Goal: Task Accomplishment & Management: Complete application form

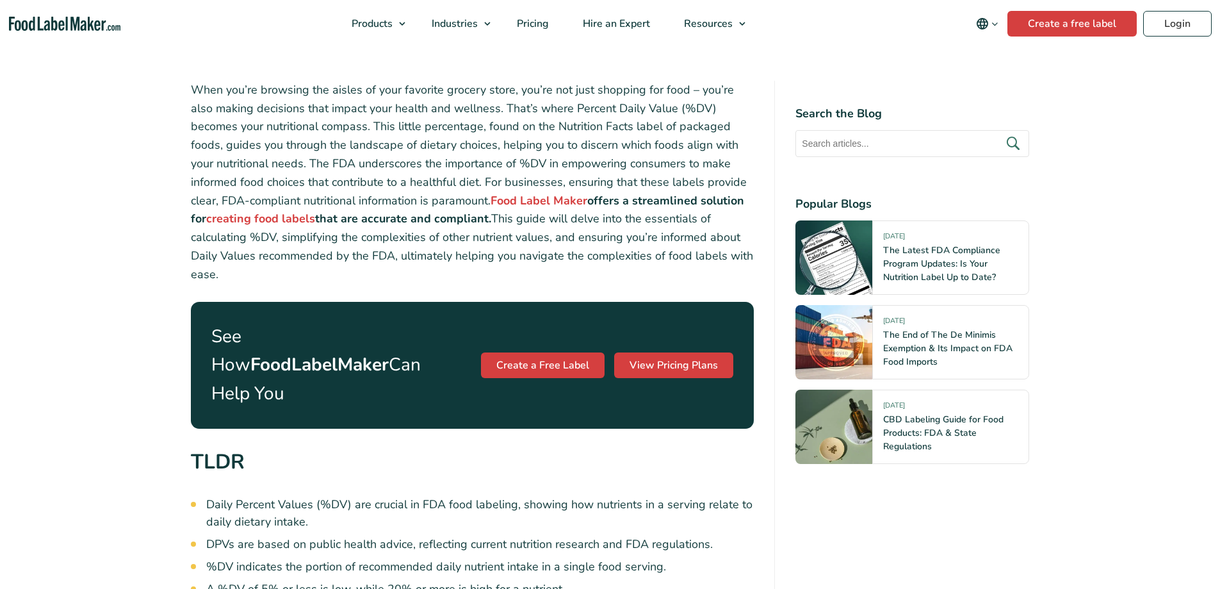
scroll to position [576, 0]
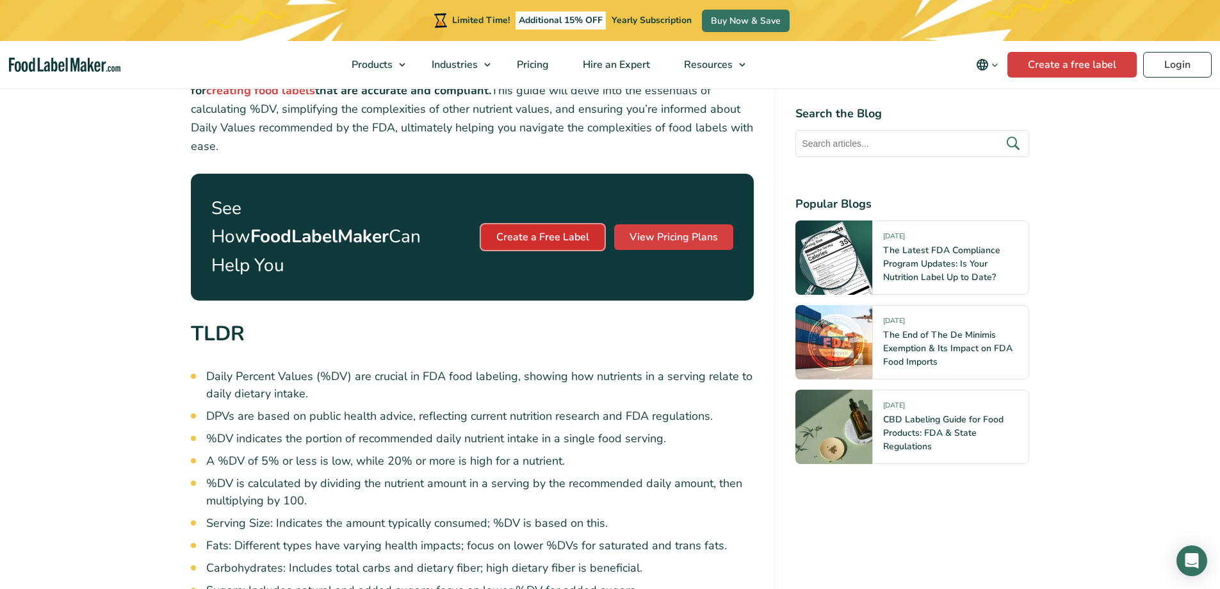
click at [553, 224] on link "Create a Free Label" at bounding box center [543, 237] width 124 height 26
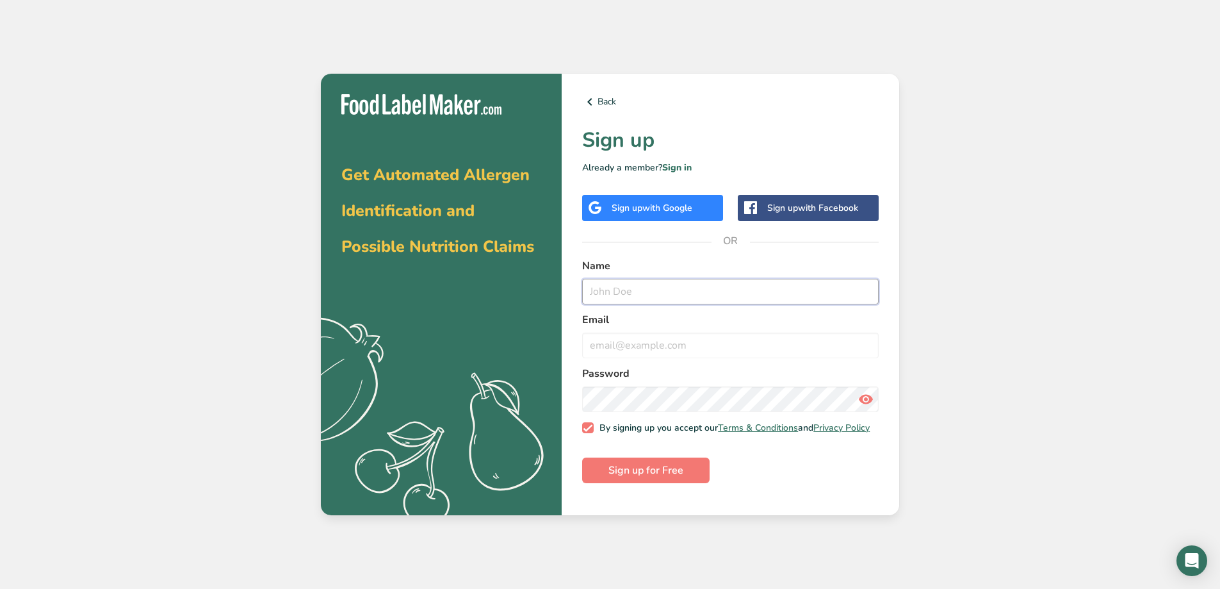
click at [643, 290] on input "text" at bounding box center [730, 292] width 297 height 26
type input "Mike Ostlund"
type input "michaelvostlund@gmail.com"
click at [766, 468] on form "Name Mike Ostlund Email michaelvostlund@gmail.com Password By signing up you ac…" at bounding box center [730, 370] width 297 height 225
click at [648, 478] on span "Sign up for Free" at bounding box center [646, 469] width 75 height 15
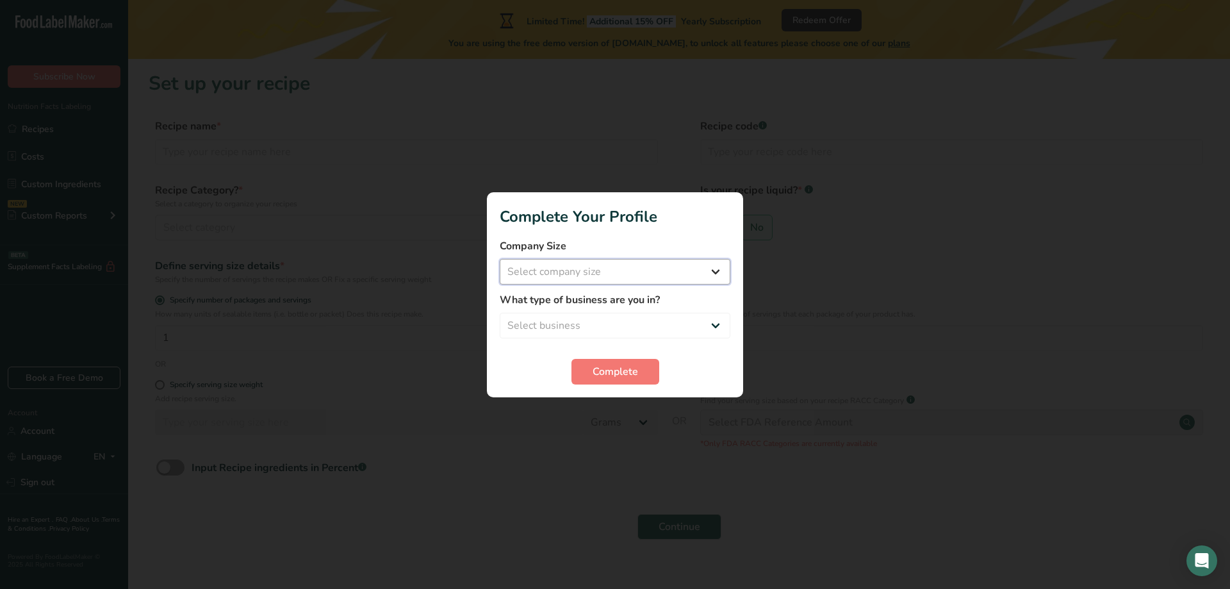
drag, startPoint x: 695, startPoint y: 274, endPoint x: 687, endPoint y: 275, distance: 7.7
click at [695, 274] on select "Select company size Fewer than 10 Employees 10 to 50 Employees 51 to 500 Employ…" at bounding box center [615, 272] width 231 height 26
select select "1"
click at [500, 259] on select "Select company size Fewer than 10 Employees 10 to 50 Employees 51 to 500 Employ…" at bounding box center [615, 272] width 231 height 26
click at [651, 332] on select "Select business Packaged Food Manufacturer Restaurant & Cafe Bakery Meal Plans …" at bounding box center [615, 326] width 231 height 26
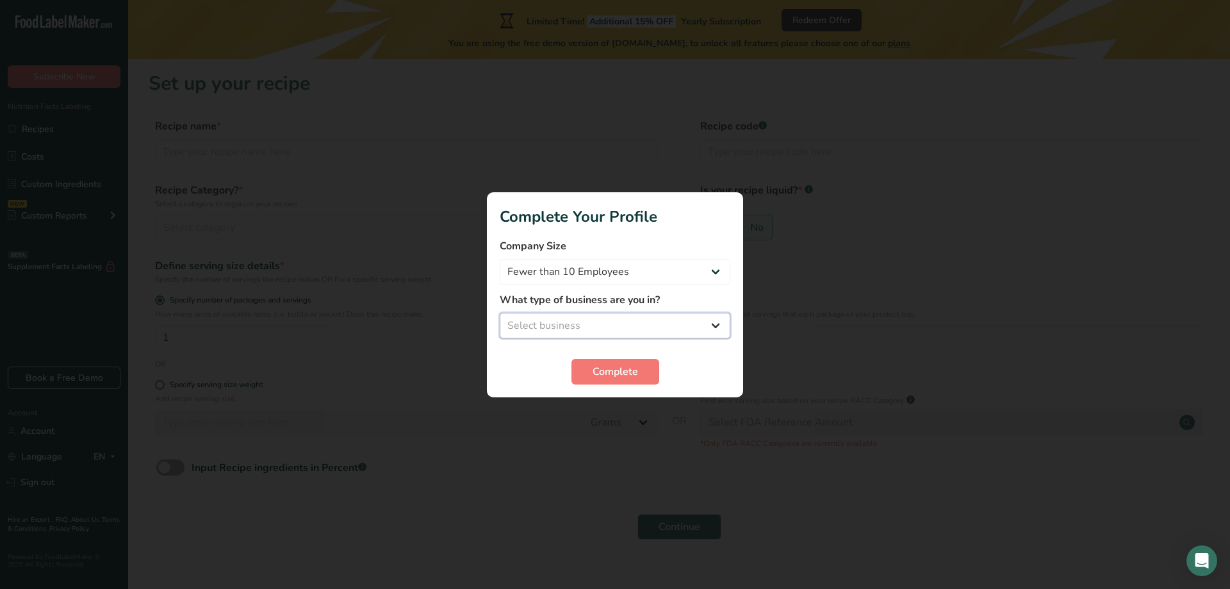
select select "1"
click at [500, 313] on select "Select business Packaged Food Manufacturer Restaurant & Cafe Bakery Meal Plans …" at bounding box center [615, 326] width 231 height 26
click at [609, 373] on span "Complete" at bounding box center [614, 371] width 45 height 15
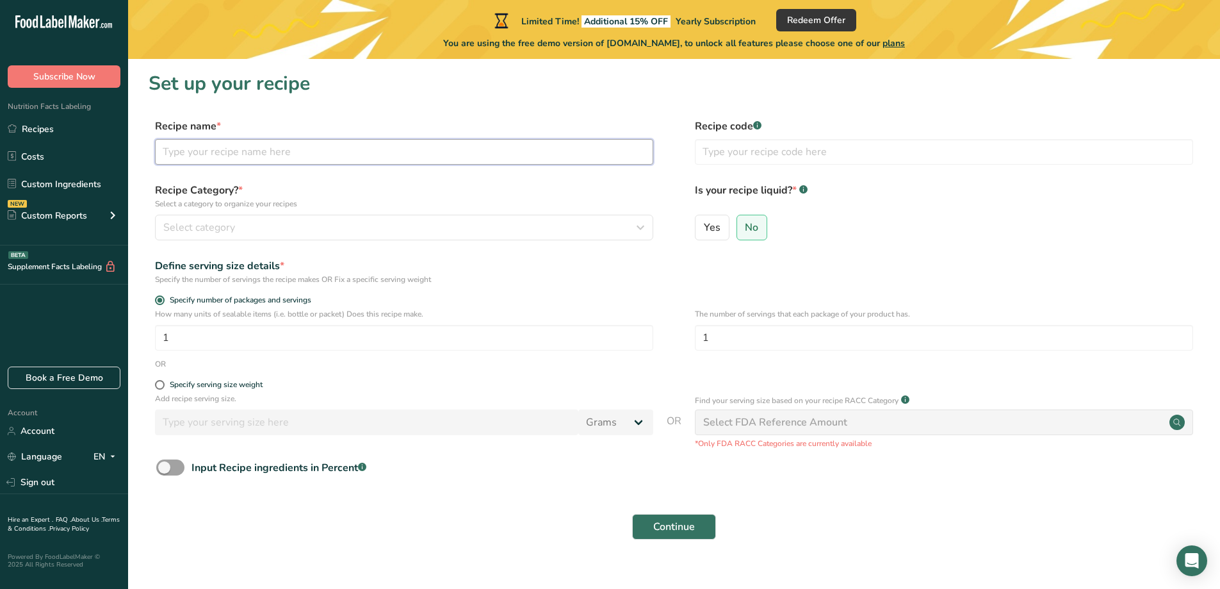
click at [321, 154] on input "text" at bounding box center [404, 152] width 498 height 26
type input "Simply Salt"
click at [265, 222] on div "Select category" at bounding box center [400, 227] width 474 height 15
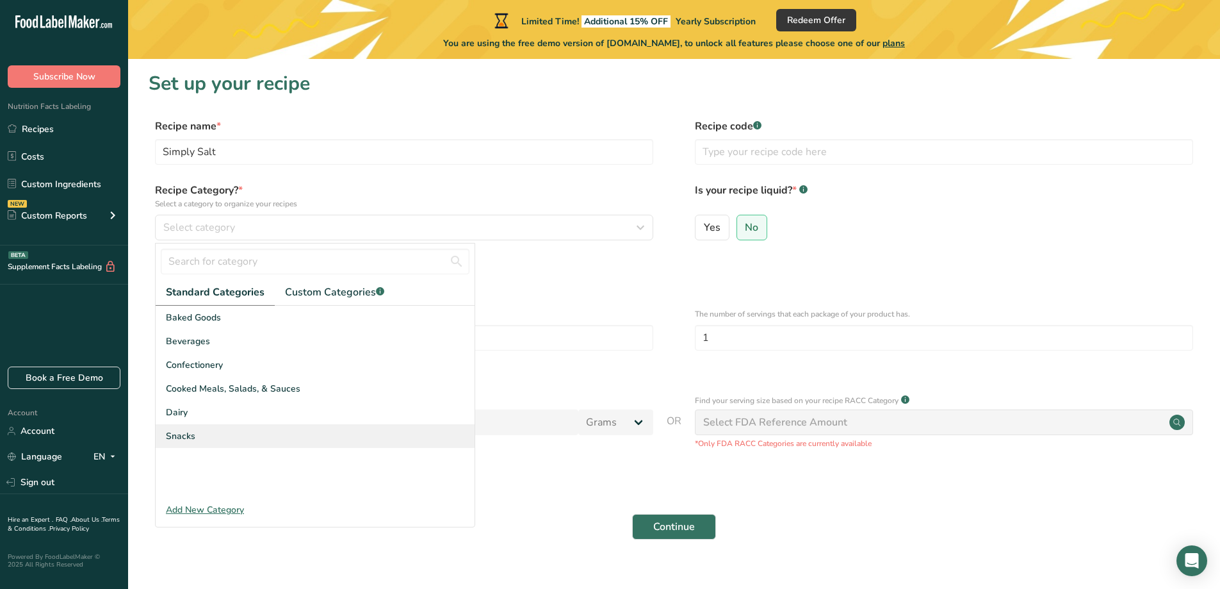
click at [224, 436] on div "Snacks" at bounding box center [315, 436] width 319 height 24
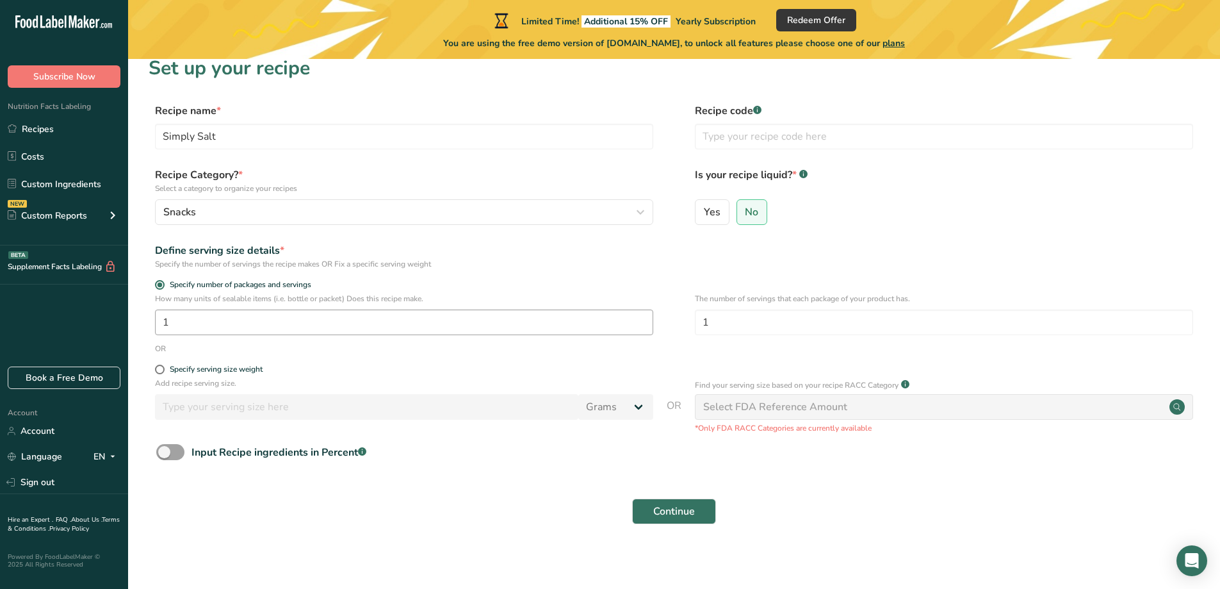
scroll to position [20, 0]
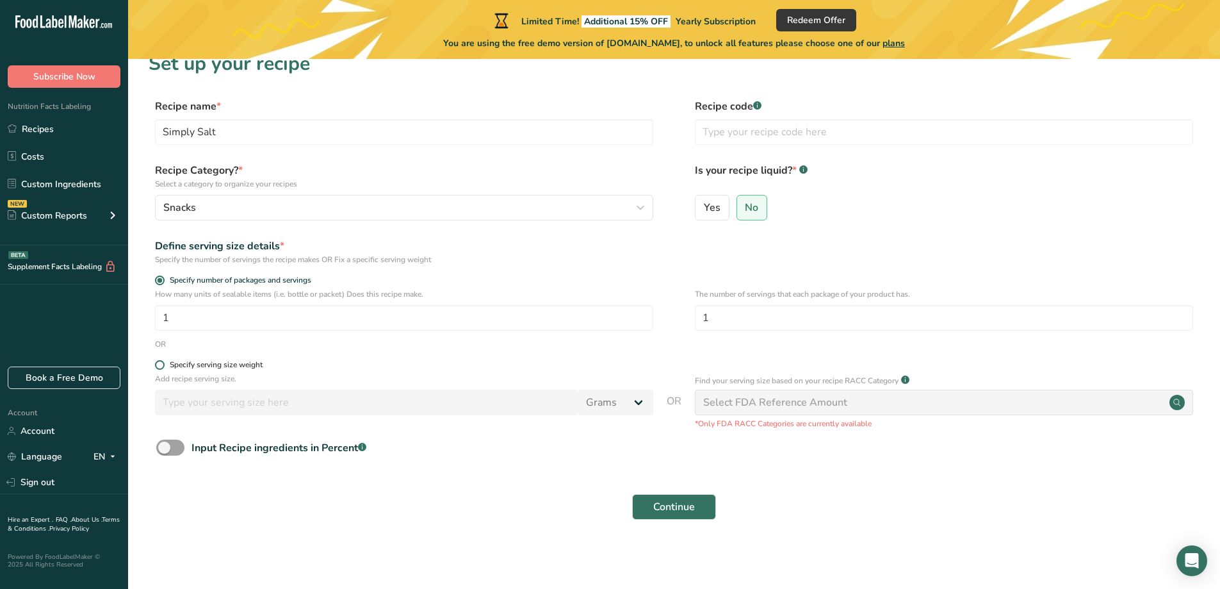
click at [205, 364] on div "Specify serving size weight" at bounding box center [216, 365] width 93 height 10
click at [163, 364] on input "Specify serving size weight" at bounding box center [159, 365] width 8 height 8
radio input "true"
radio input "false"
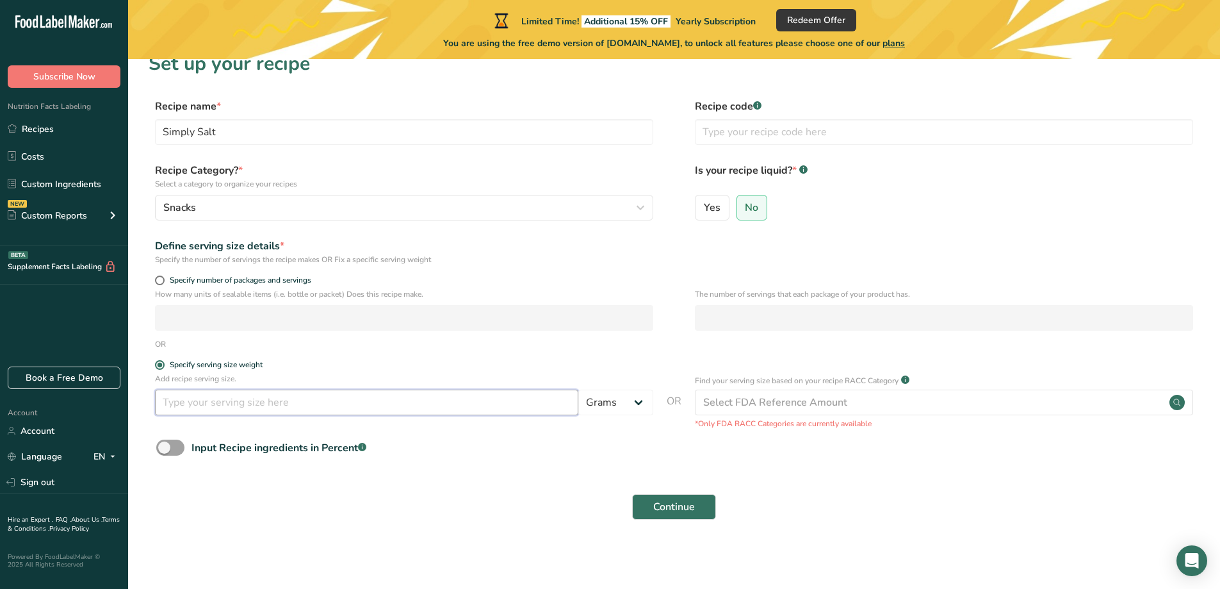
click at [258, 402] on input "number" at bounding box center [366, 402] width 423 height 26
type input "1.5"
click at [642, 404] on select "Grams kg mg mcg lb oz l mL fl oz tbsp tsp cup qt gallon" at bounding box center [615, 402] width 75 height 26
select select "5"
click at [578, 389] on select "Grams kg mg mcg lb oz l mL fl oz tbsp tsp cup qt gallon" at bounding box center [615, 402] width 75 height 26
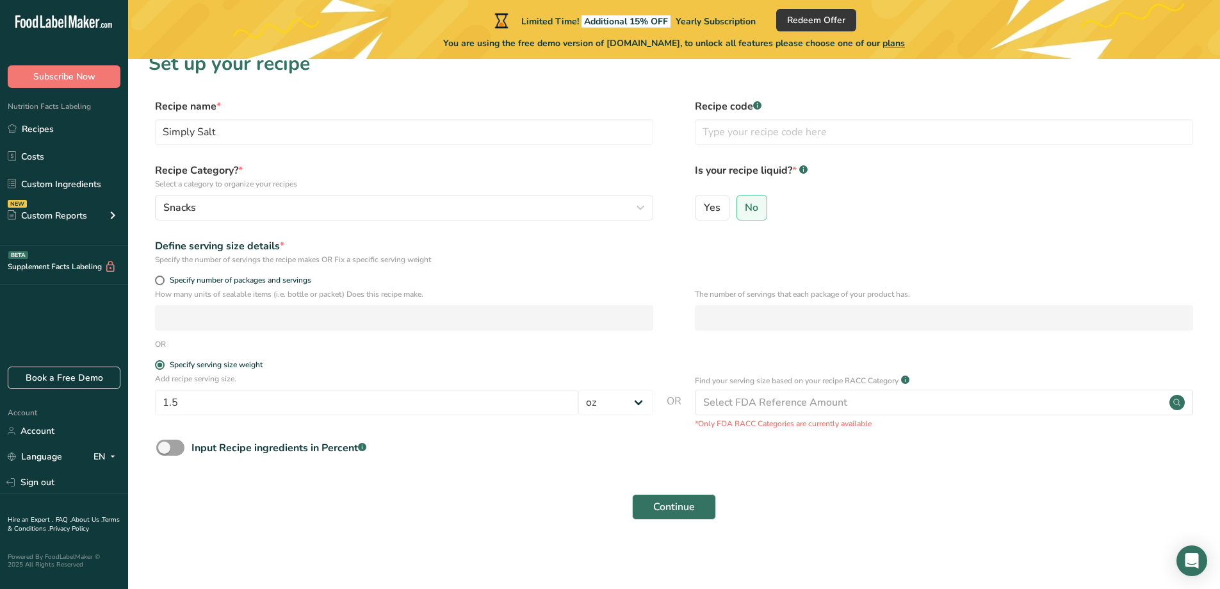
click at [570, 485] on form "Recipe name * Simply Salt Recipe code .a-a{fill:#347362;}.b-a{fill:#fff;} Recip…" at bounding box center [674, 313] width 1051 height 429
click at [669, 507] on span "Continue" at bounding box center [674, 506] width 42 height 15
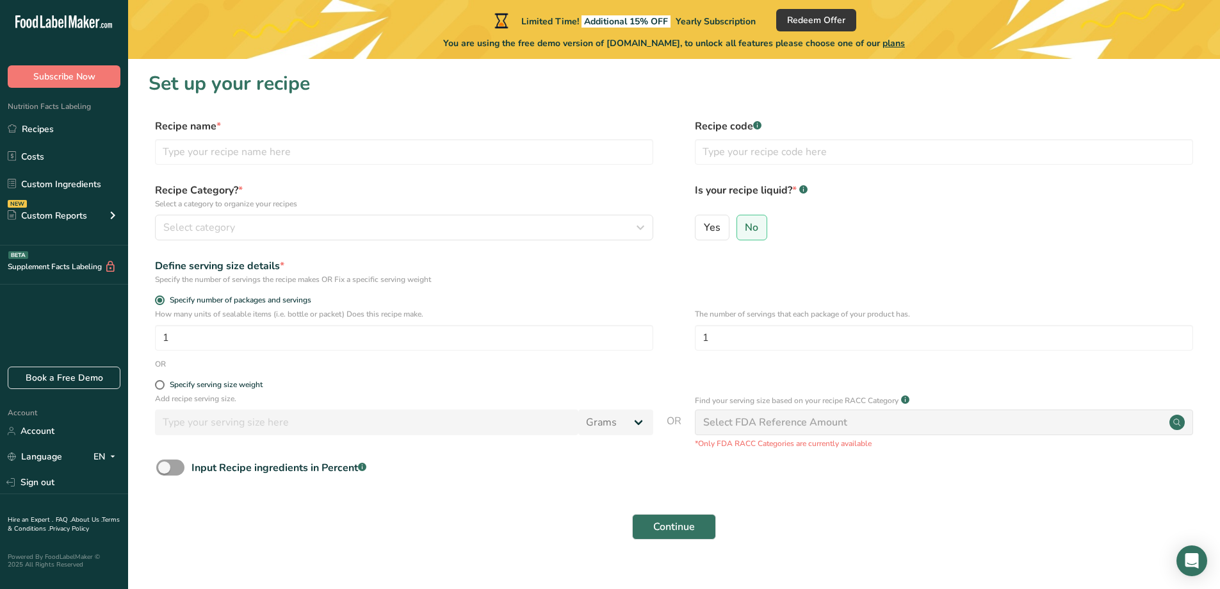
scroll to position [20, 0]
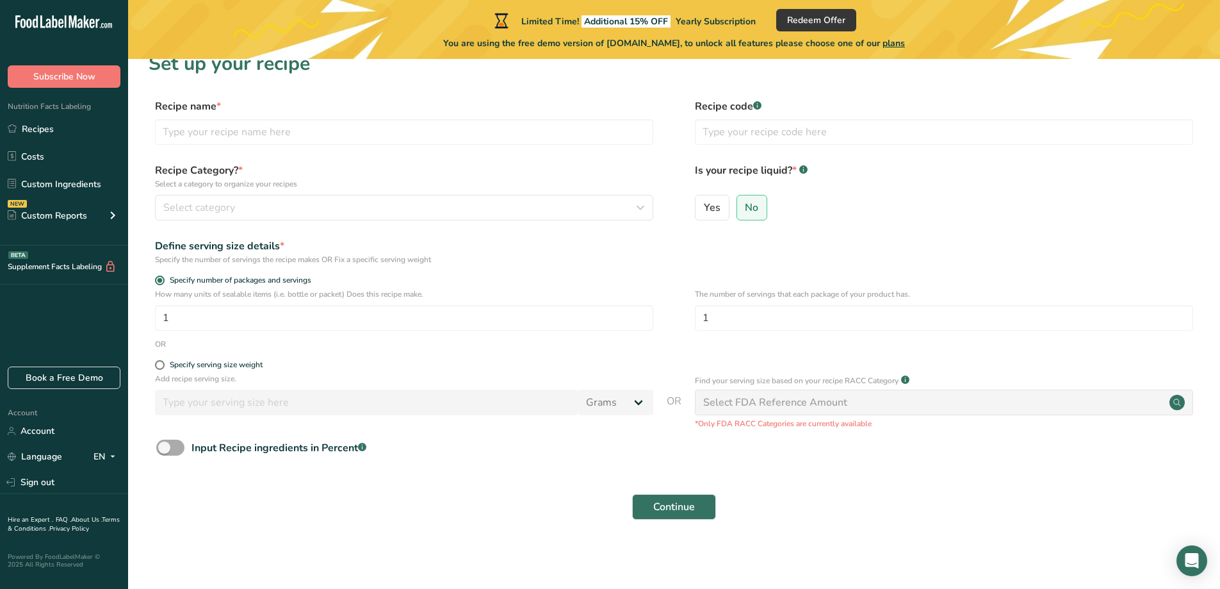
click at [168, 450] on span at bounding box center [170, 447] width 28 height 16
click at [165, 450] on input "Input Recipe ingredients in Percent .a-a{fill:#347362;}.b-a{fill:#fff;}" at bounding box center [160, 447] width 8 height 8
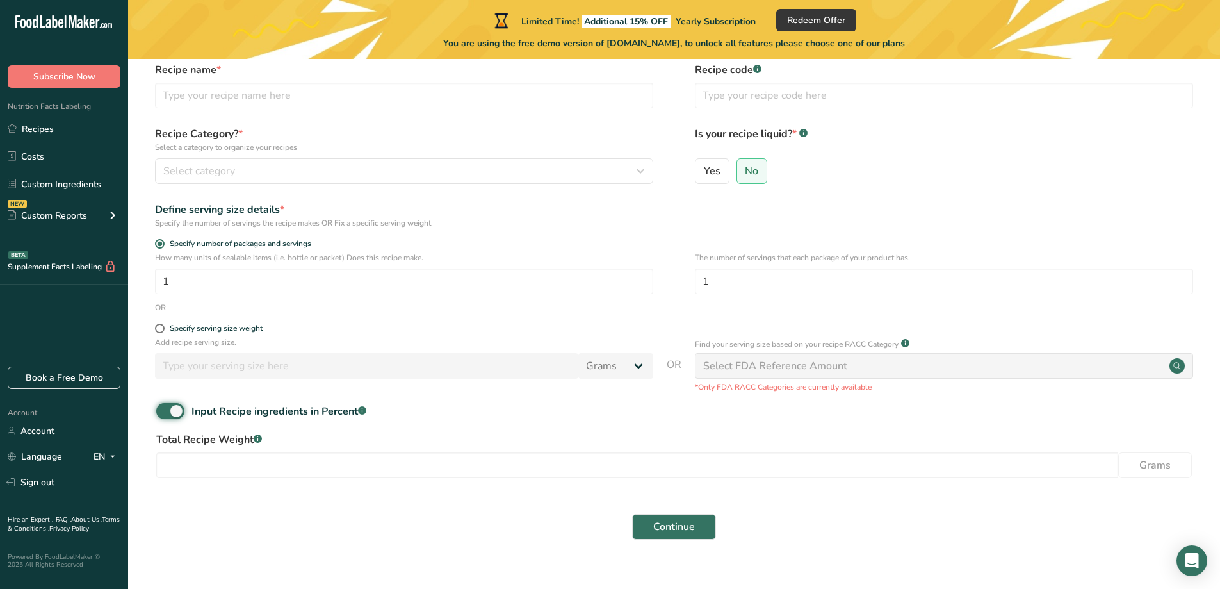
scroll to position [76, 0]
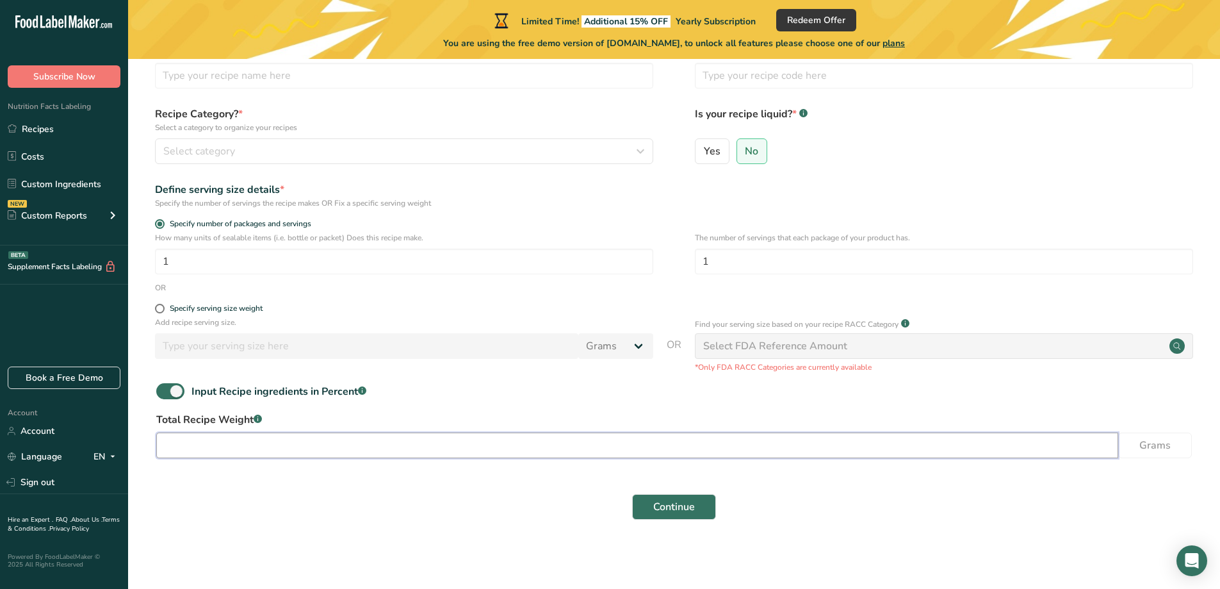
click at [266, 443] on input "number" at bounding box center [637, 445] width 962 height 26
click at [172, 396] on span at bounding box center [170, 391] width 28 height 16
click at [165, 395] on input "Input Recipe ingredients in Percent .a-a{fill:#347362;}.b-a{fill:#fff;}" at bounding box center [160, 391] width 8 height 8
checkbox input "false"
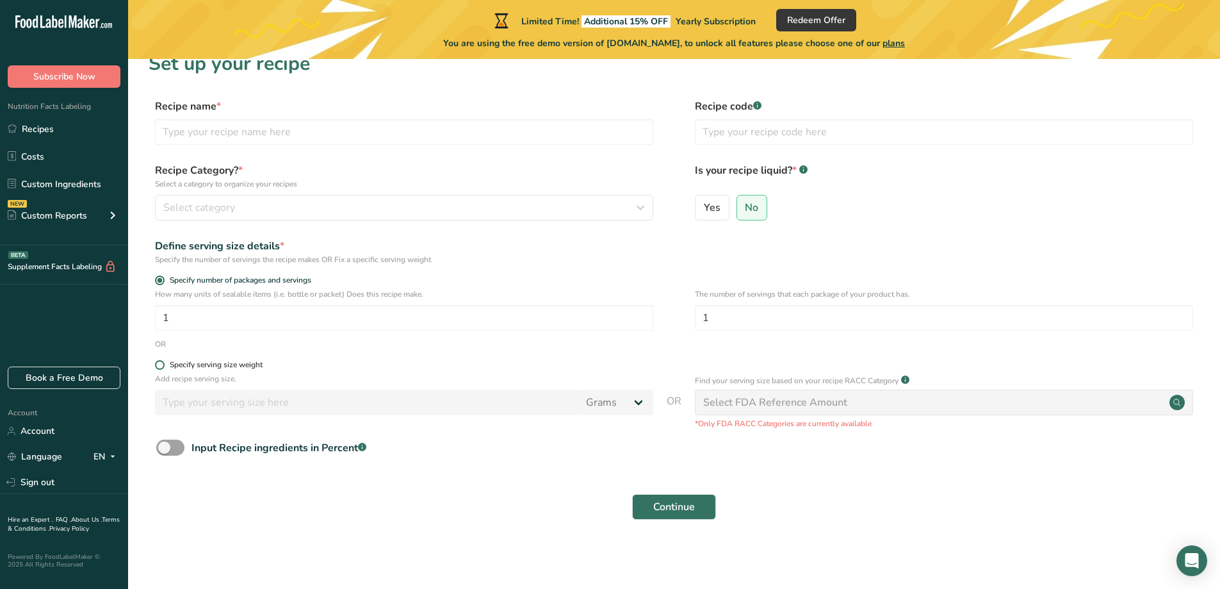
click at [249, 362] on div "Specify serving size weight" at bounding box center [216, 365] width 93 height 10
click at [163, 362] on input "Specify serving size weight" at bounding box center [159, 365] width 8 height 8
radio input "true"
radio input "false"
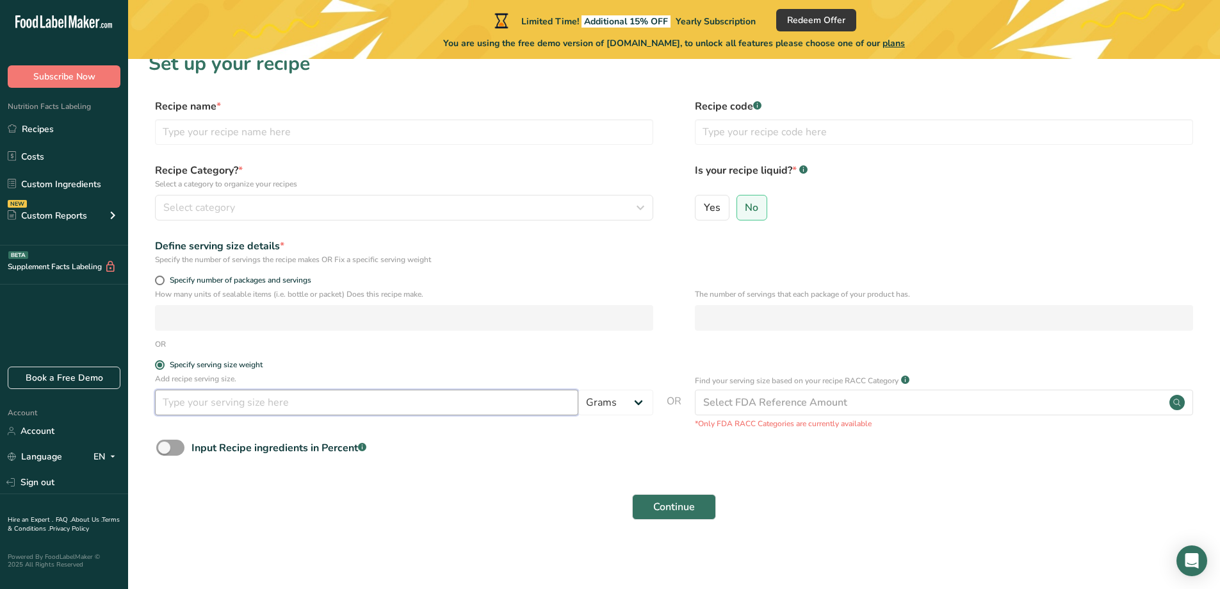
click at [251, 406] on input "number" at bounding box center [366, 402] width 423 height 26
type input "1.5"
drag, startPoint x: 646, startPoint y: 407, endPoint x: 635, endPoint y: 401, distance: 11.8
click at [646, 407] on select "Grams kg mg mcg lb oz l mL fl oz tbsp tsp cup qt gallon" at bounding box center [615, 402] width 75 height 26
select select "5"
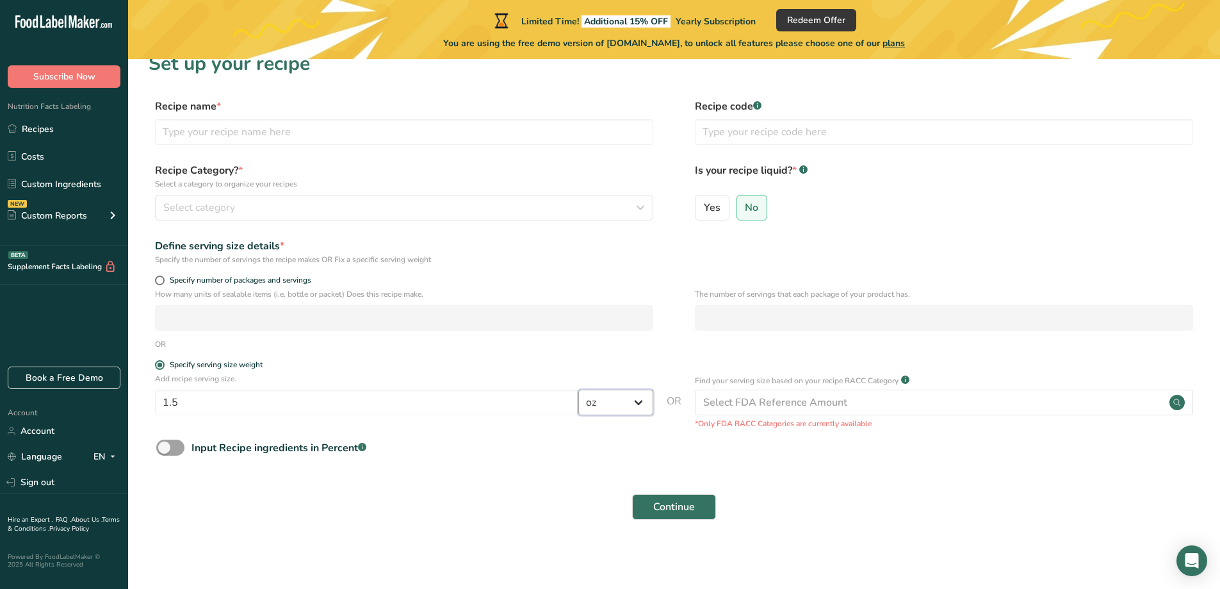
click at [578, 389] on select "Grams kg mg mcg lb oz l mL fl oz tbsp tsp cup qt gallon" at bounding box center [615, 402] width 75 height 26
click at [685, 507] on span "Continue" at bounding box center [674, 506] width 42 height 15
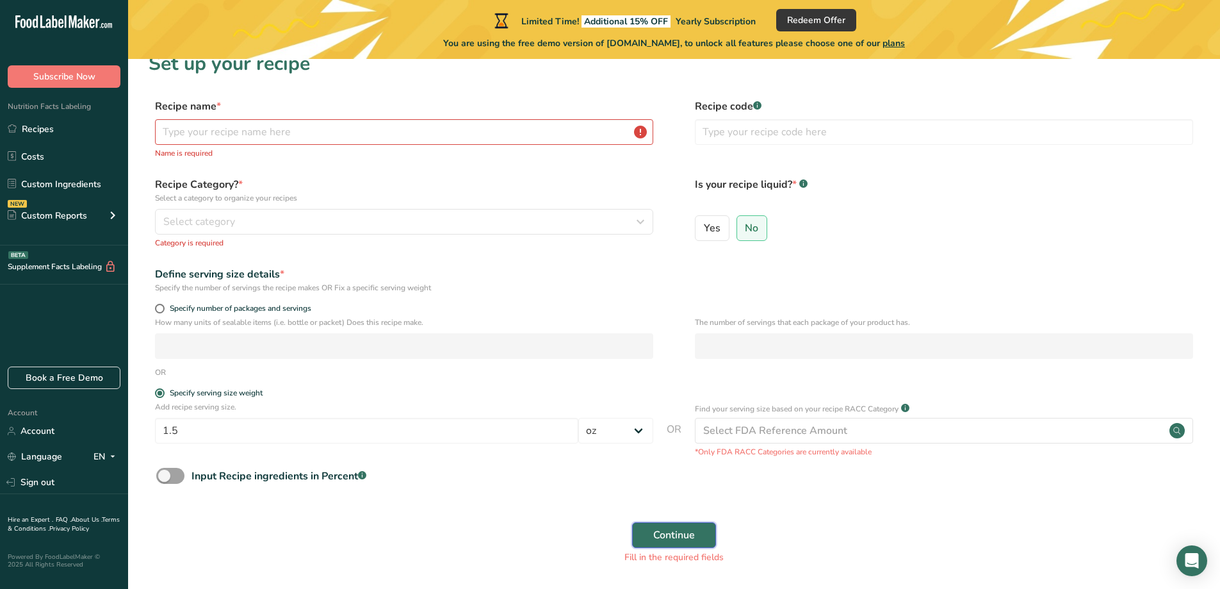
click at [672, 538] on span "Continue" at bounding box center [674, 534] width 42 height 15
click at [354, 134] on input "text" at bounding box center [404, 132] width 498 height 26
type input "Simply Salt"
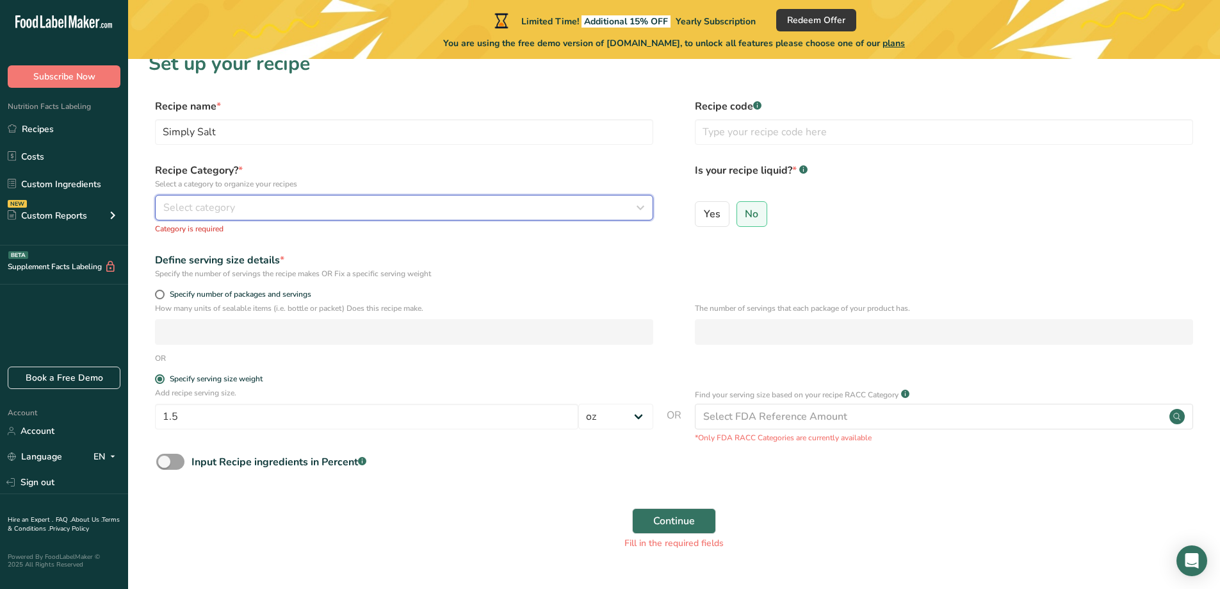
click at [268, 204] on div "Select category" at bounding box center [400, 207] width 474 height 15
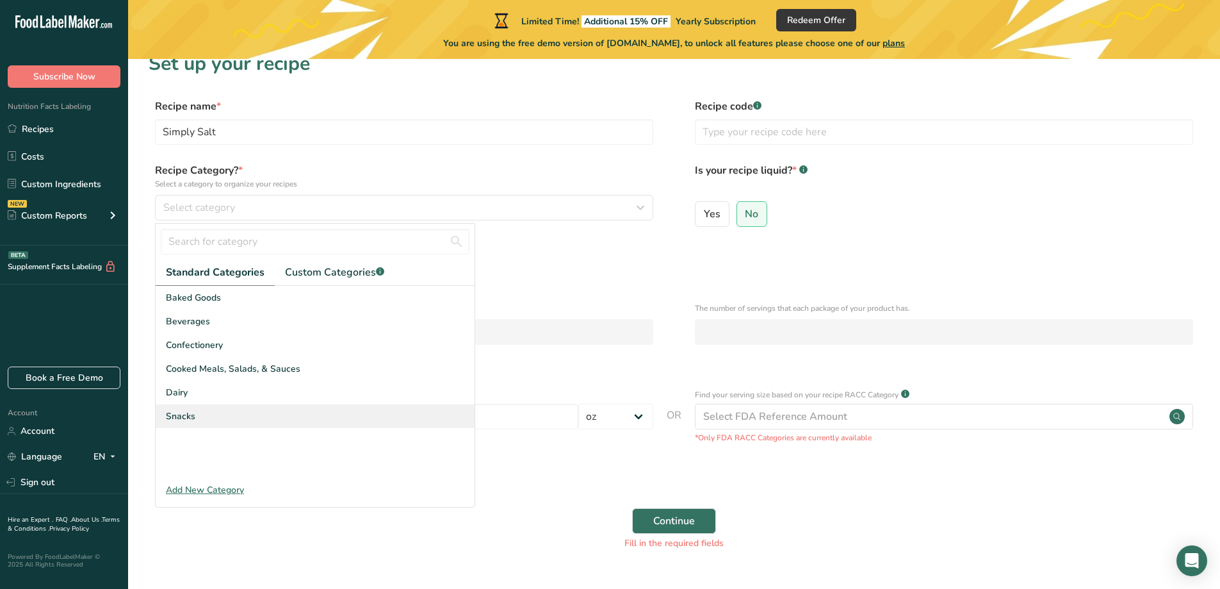
click at [202, 419] on div "Snacks" at bounding box center [315, 416] width 319 height 24
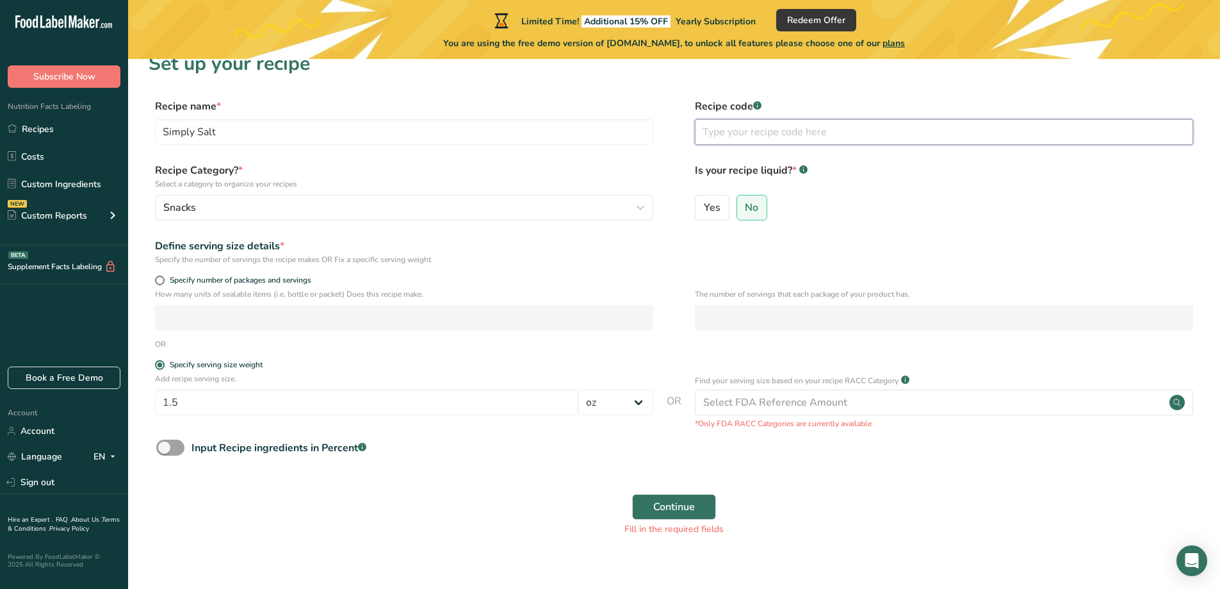
click at [752, 132] on input "text" at bounding box center [944, 132] width 498 height 26
click at [760, 104] on div at bounding box center [758, 101] width 6 height 6
click at [929, 216] on div "Yes No" at bounding box center [944, 211] width 498 height 33
drag, startPoint x: 740, startPoint y: 140, endPoint x: 748, endPoint y: 135, distance: 9.2
click at [742, 139] on input "text" at bounding box center [944, 132] width 498 height 26
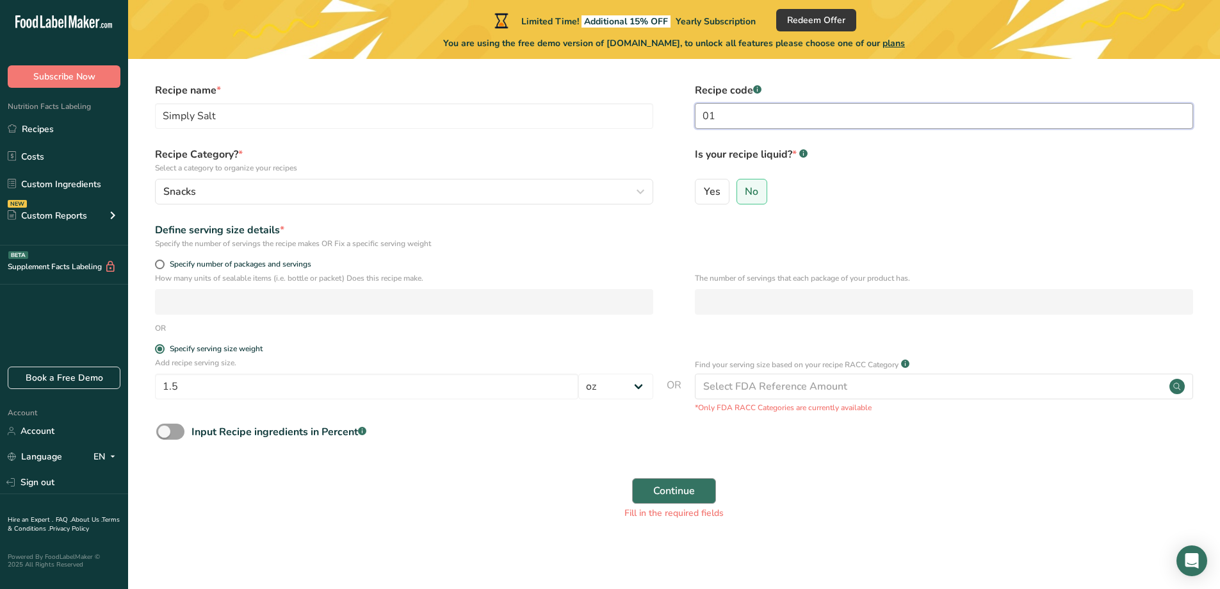
type input "01"
click at [676, 488] on span "Continue" at bounding box center [674, 490] width 42 height 15
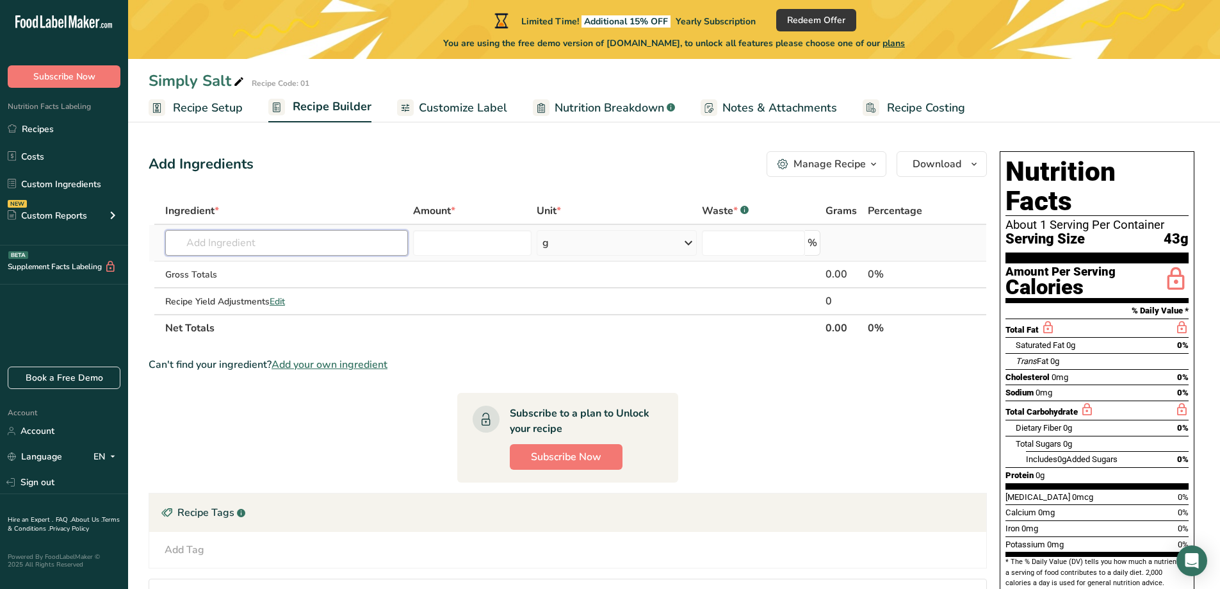
click at [312, 248] on input "text" at bounding box center [286, 243] width 243 height 26
click at [308, 245] on input "text" at bounding box center [286, 243] width 243 height 26
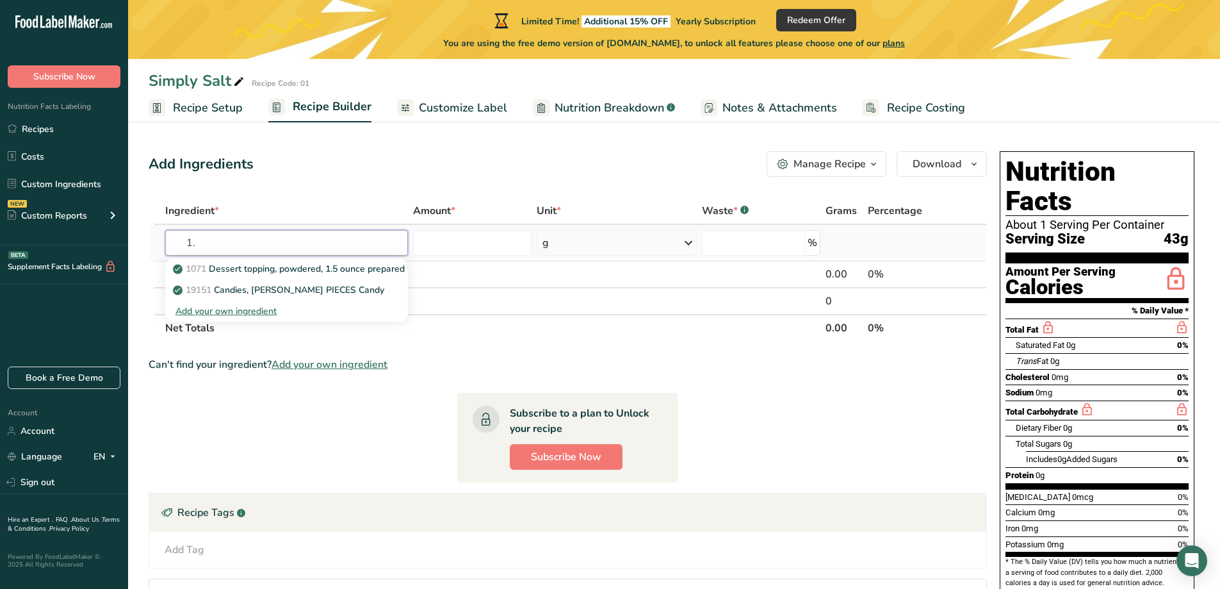
type input "1"
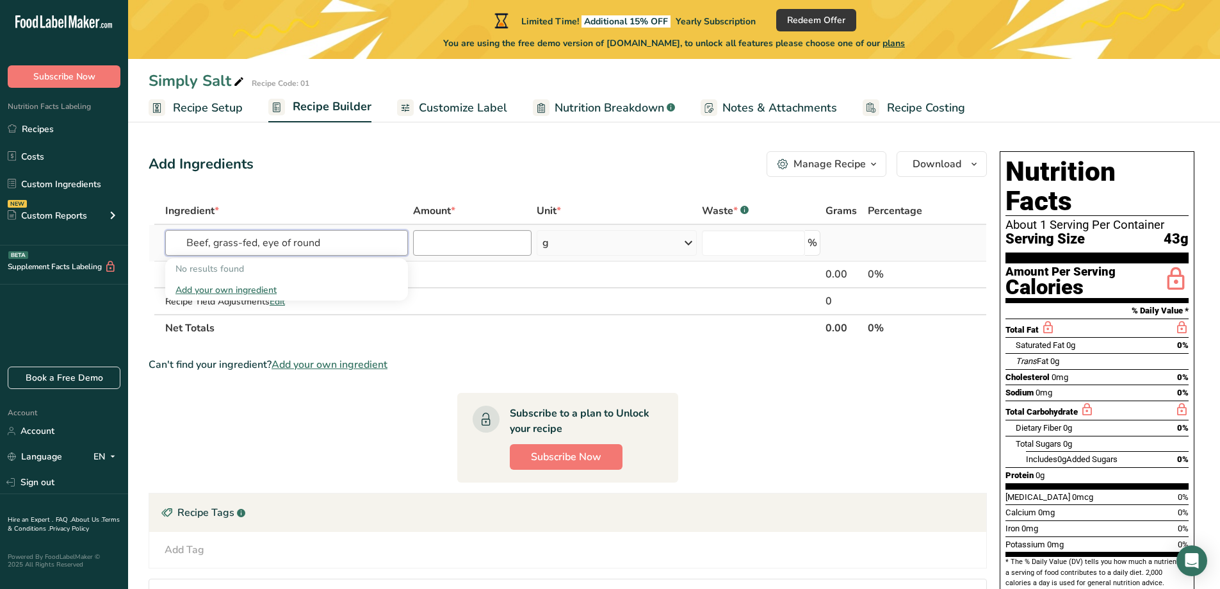
type input "Beef, grass-fed, eye of round"
click at [476, 243] on input "number" at bounding box center [472, 243] width 119 height 26
click at [691, 231] on icon at bounding box center [688, 242] width 15 height 23
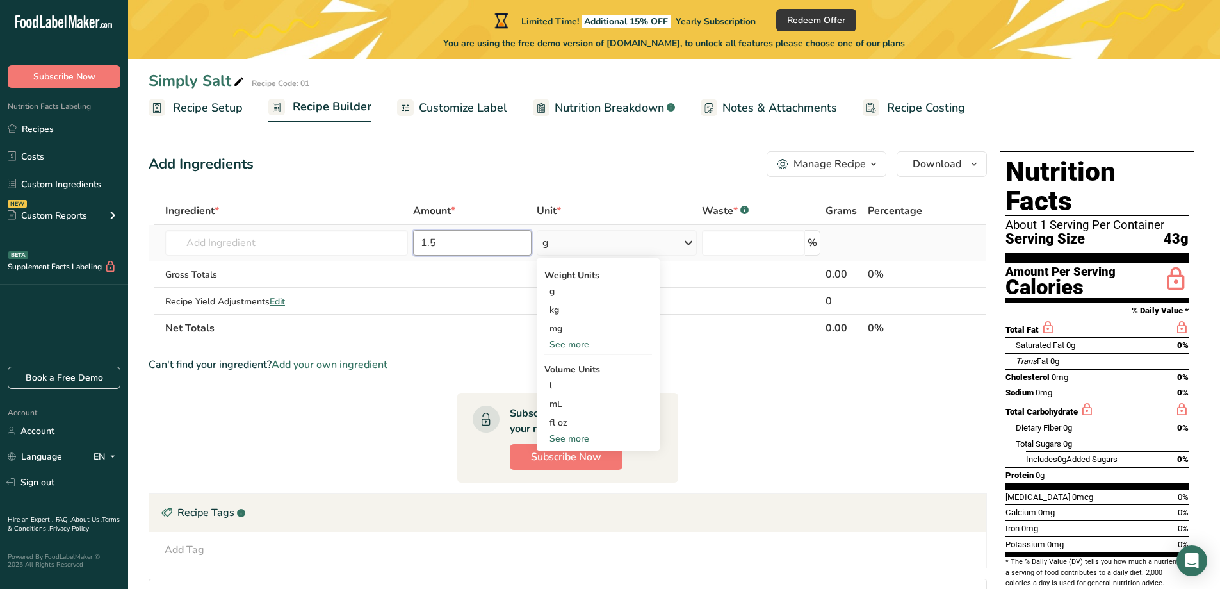
click at [436, 241] on input "1.5" at bounding box center [472, 243] width 119 height 26
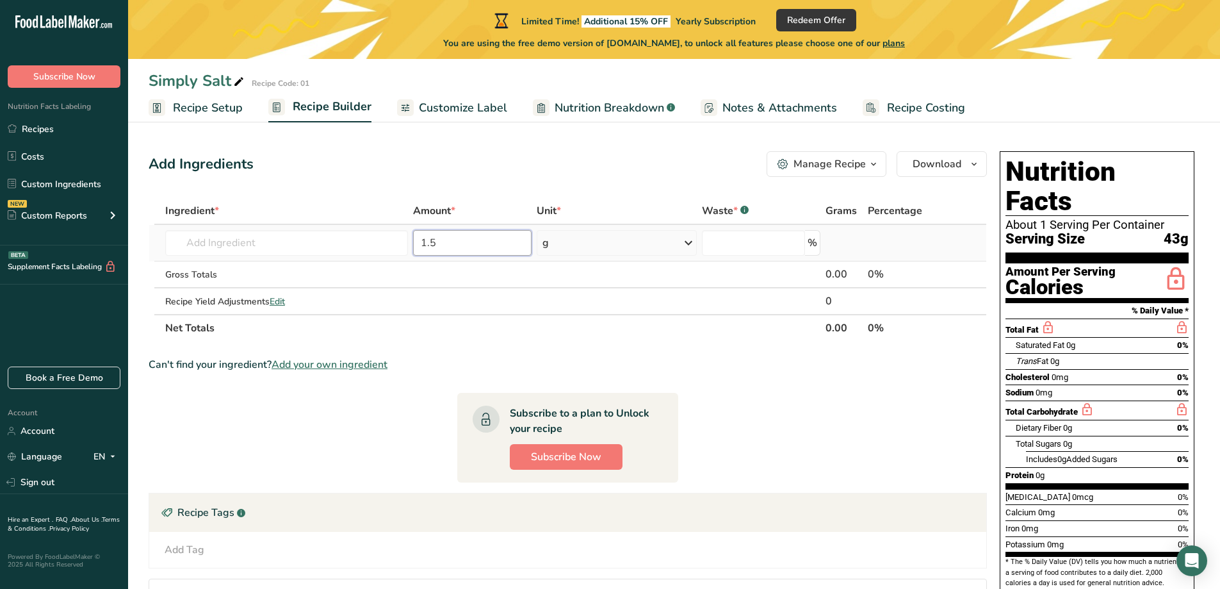
click at [436, 240] on input "1.5" at bounding box center [472, 243] width 119 height 26
click at [436, 238] on input "1.5" at bounding box center [472, 243] width 119 height 26
type input "43"
click at [720, 245] on input "number" at bounding box center [754, 243] width 104 height 26
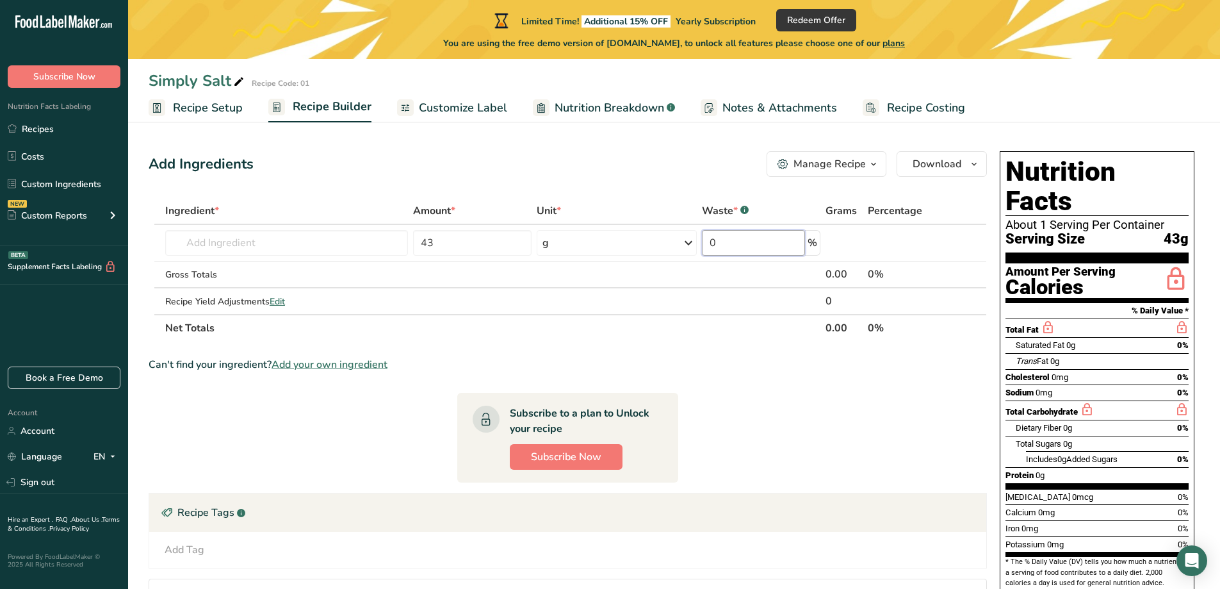
type input "0"
click at [821, 446] on section "Ingredient * Amount * Unit * Waste * .a-a{fill:#347362;}.b-a{fill:#fff;} Grams …" at bounding box center [568, 440] width 838 height 486
click at [300, 240] on input "text" at bounding box center [286, 243] width 243 height 26
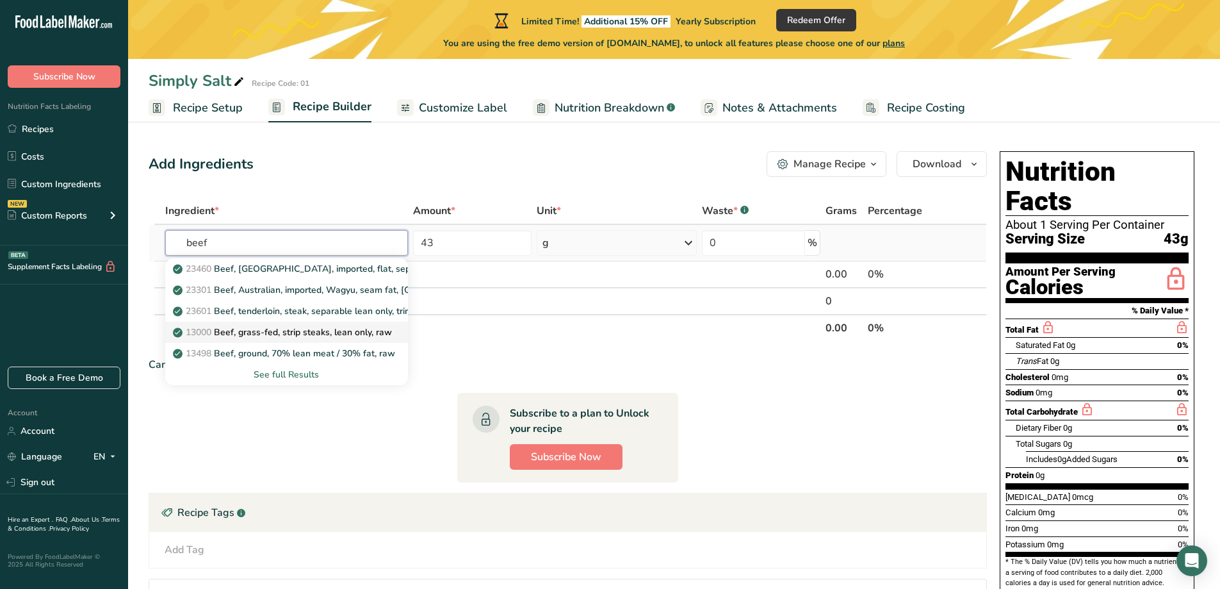
type input "beef"
click at [276, 337] on p "13000 Beef, grass-fed, strip steaks, lean only, raw" at bounding box center [284, 331] width 216 height 13
type input "Beef, grass-fed, strip steaks, lean only, raw"
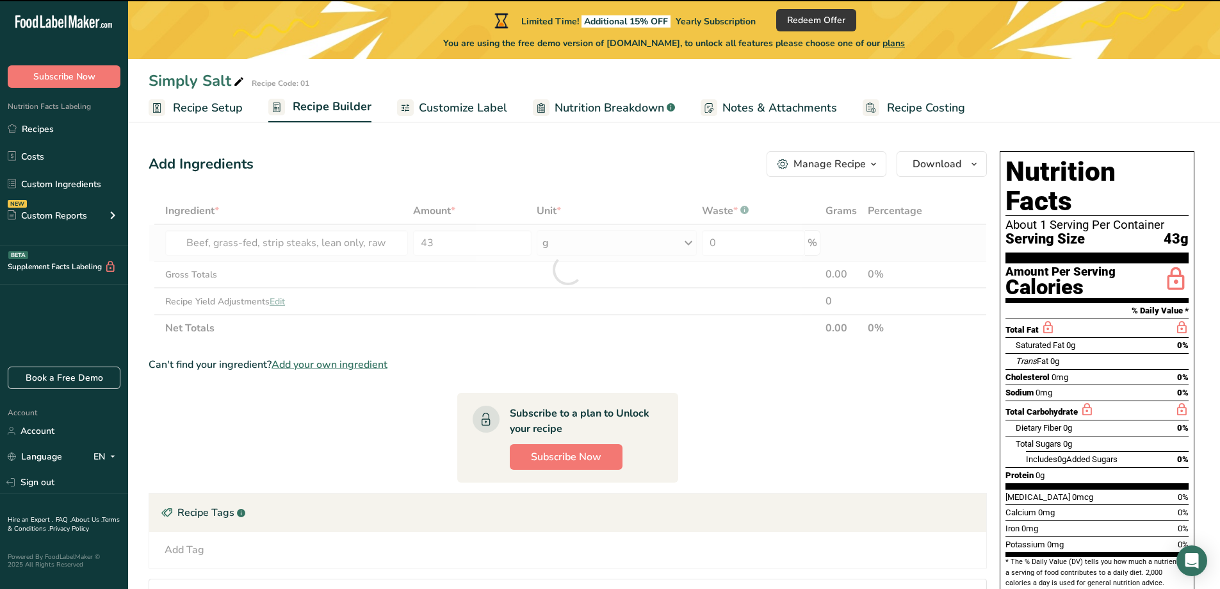
type input "0"
